Goal: Information Seeking & Learning: Learn about a topic

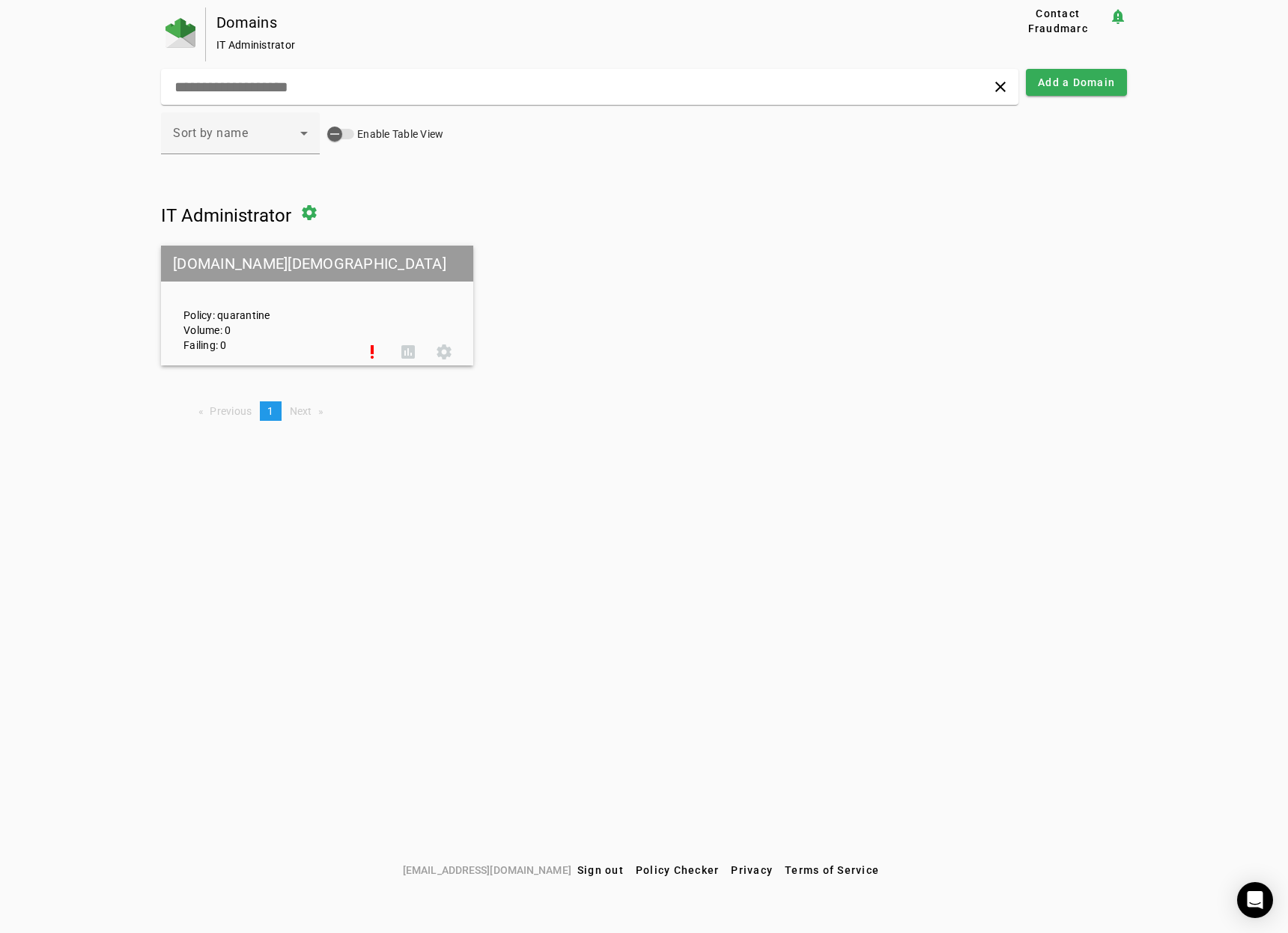
click at [239, 276] on mat-grid-tile-header "[DOMAIN_NAME][DEMOGRAPHIC_DATA]" at bounding box center [317, 263] width 312 height 36
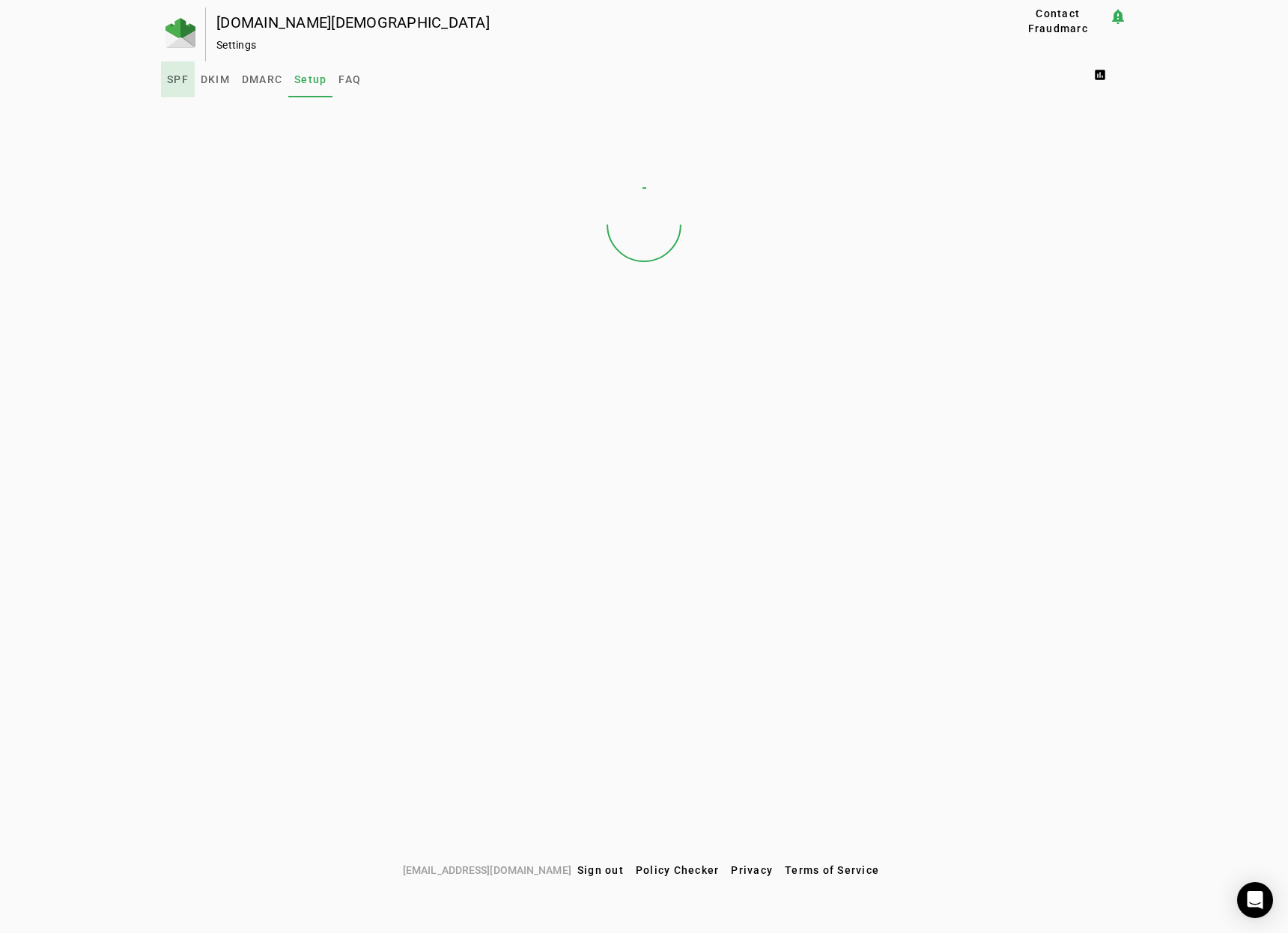
click at [183, 81] on span "SPF" at bounding box center [178, 79] width 22 height 10
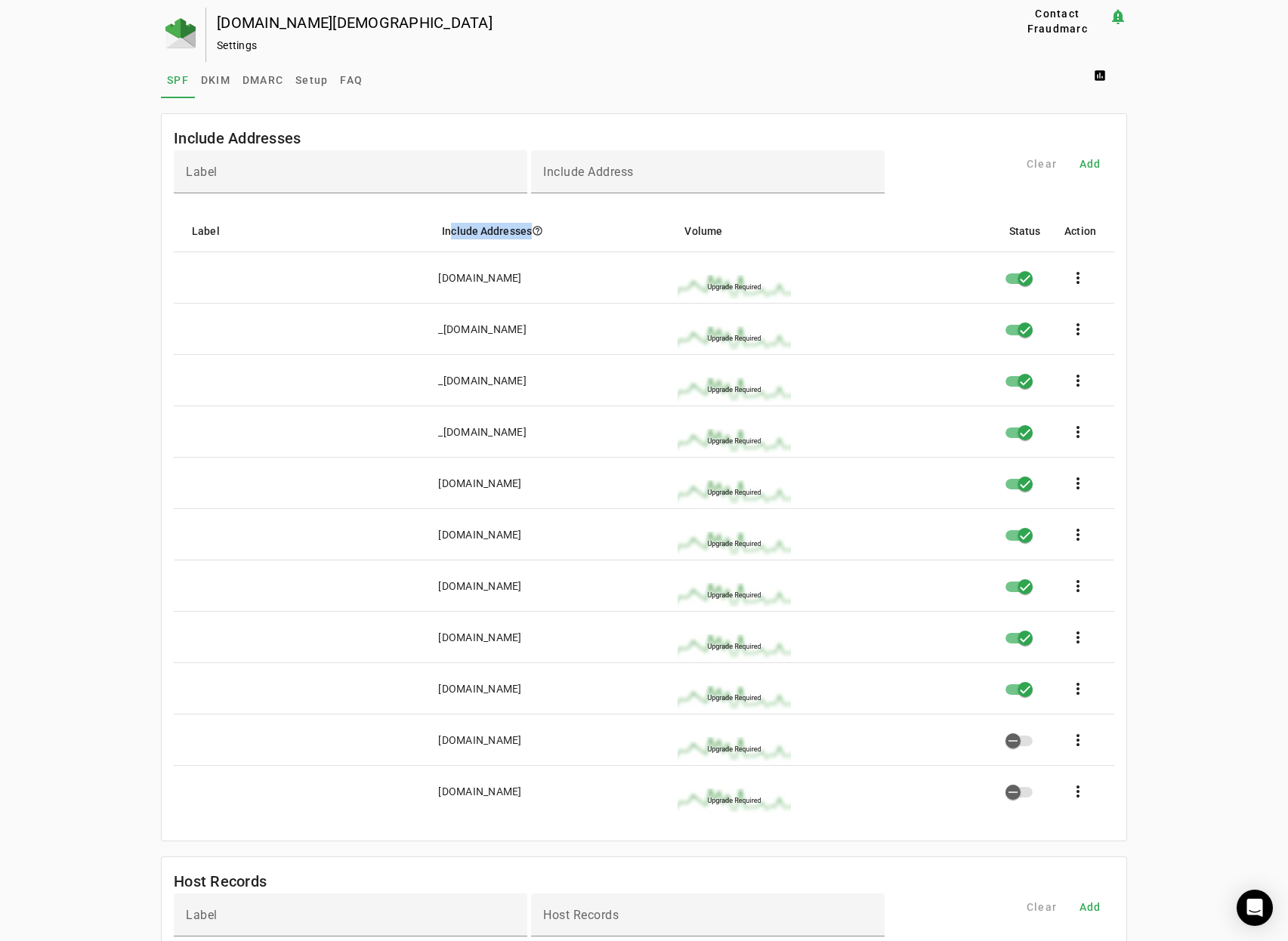
drag, startPoint x: 446, startPoint y: 232, endPoint x: 525, endPoint y: 229, distance: 79.1
click at [525, 229] on mat-header-cell "Include Addresses help_outline" at bounding box center [551, 231] width 243 height 43
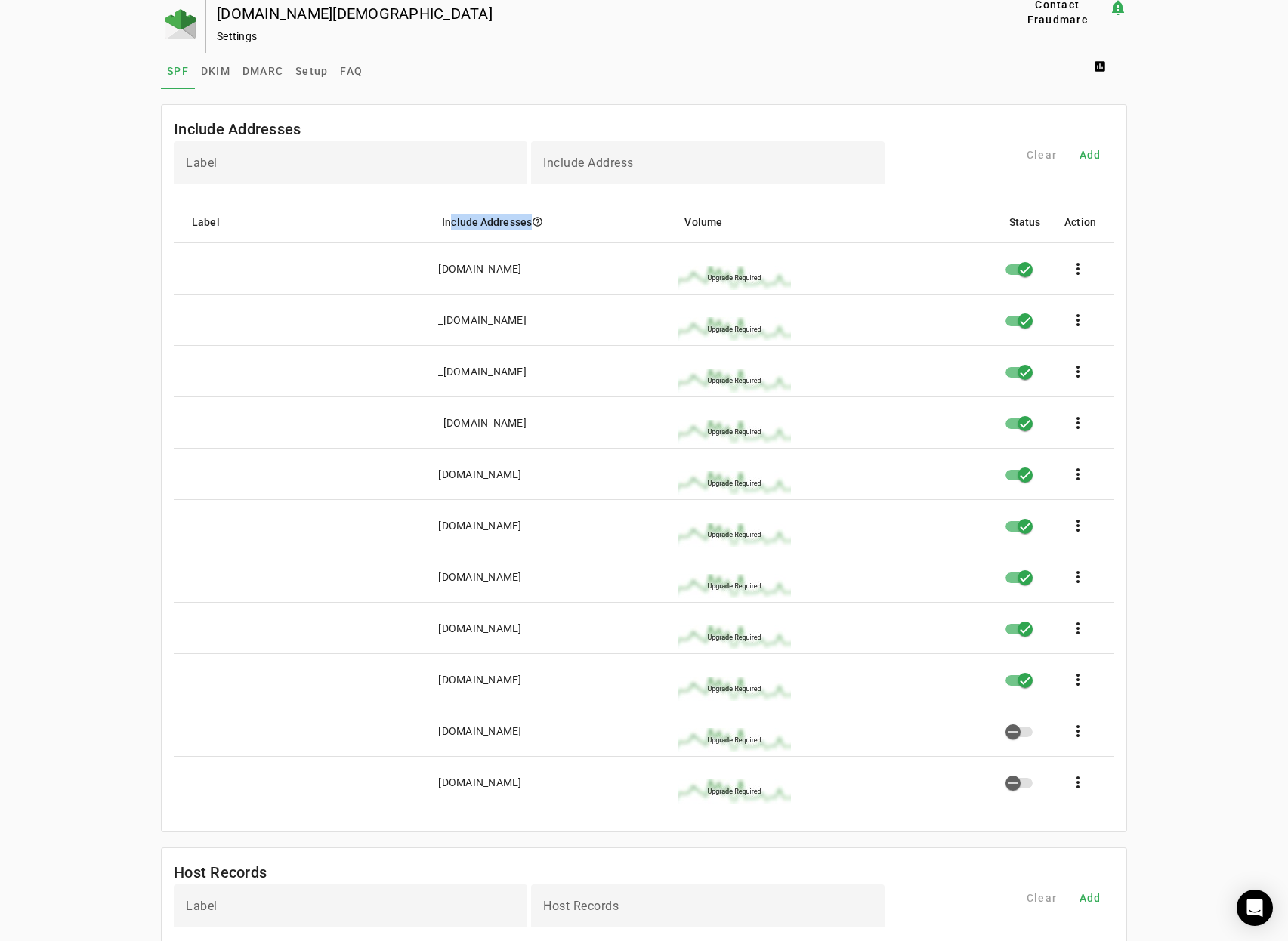
scroll to position [21, 0]
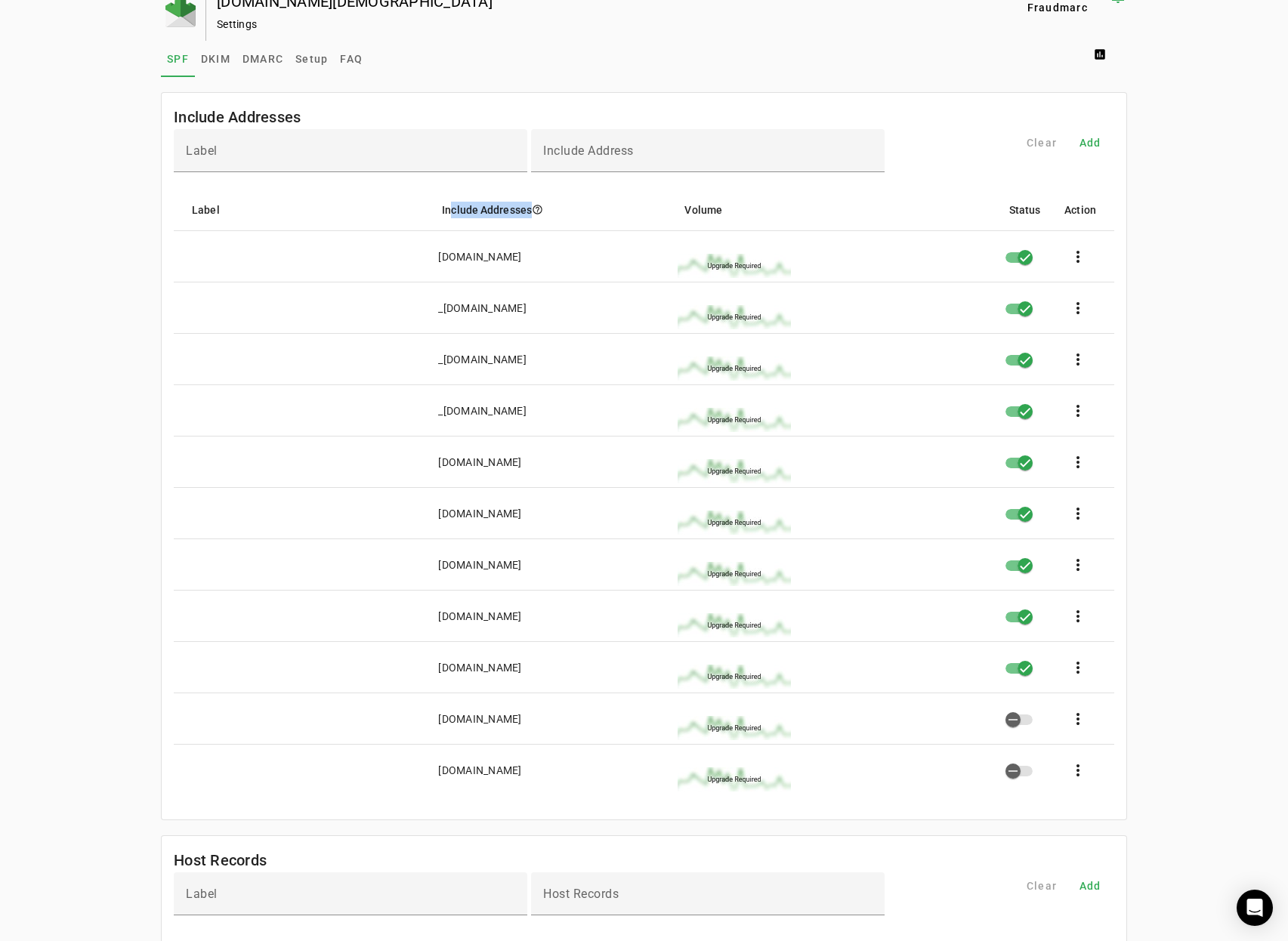
drag, startPoint x: 439, startPoint y: 670, endPoint x: 568, endPoint y: 667, distance: 129.0
click at [521, 667] on div "[DOMAIN_NAME]" at bounding box center [479, 668] width 83 height 15
drag, startPoint x: 599, startPoint y: 259, endPoint x: 437, endPoint y: 259, distance: 162.0
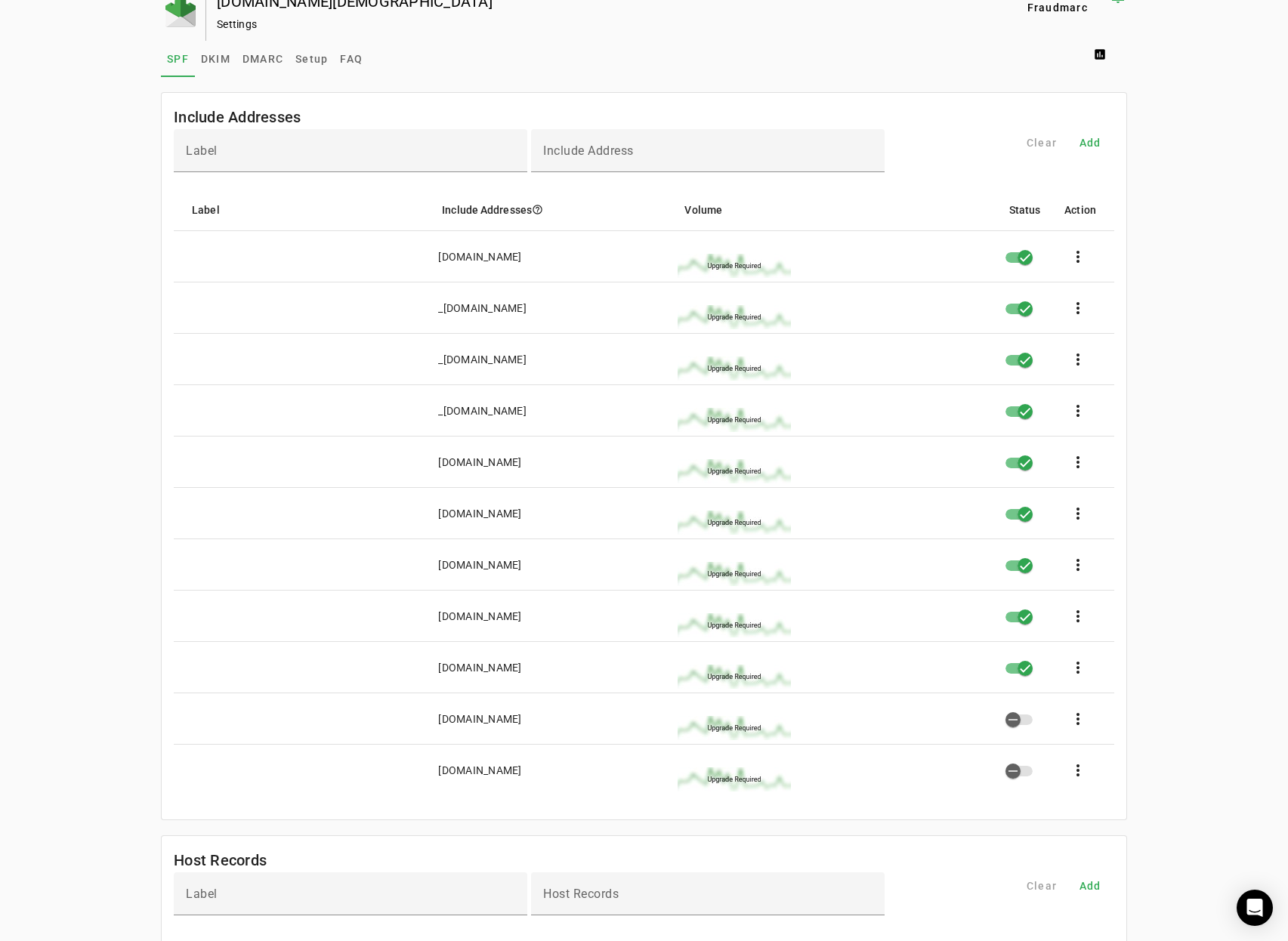
click at [437, 259] on mat-cell "[DOMAIN_NAME]" at bounding box center [545, 257] width 239 height 51
drag, startPoint x: 499, startPoint y: 515, endPoint x: 452, endPoint y: 514, distance: 47.0
click at [453, 514] on mat-cell "[DOMAIN_NAME]" at bounding box center [545, 513] width 239 height 51
drag, startPoint x: 500, startPoint y: 512, endPoint x: 436, endPoint y: 513, distance: 64.0
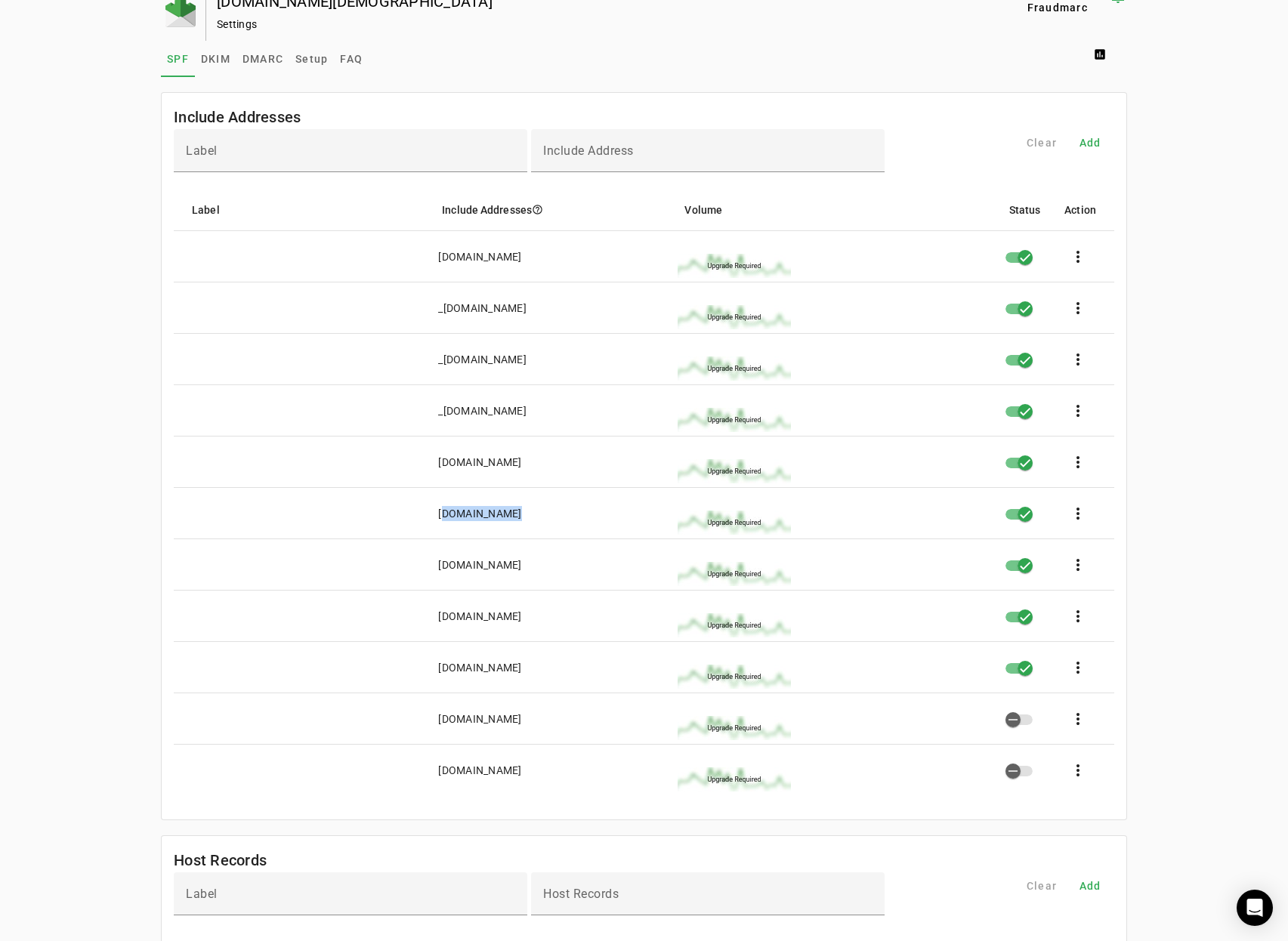
click at [436, 513] on mat-cell "[DOMAIN_NAME]" at bounding box center [545, 513] width 239 height 51
